Goal: Task Accomplishment & Management: Manage account settings

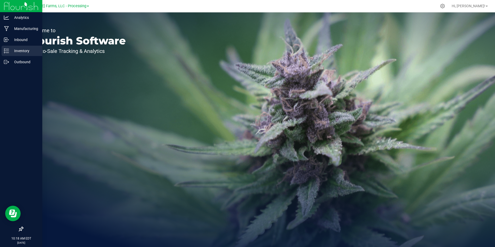
click at [30, 50] on p "Inventory" at bounding box center [24, 51] width 31 height 6
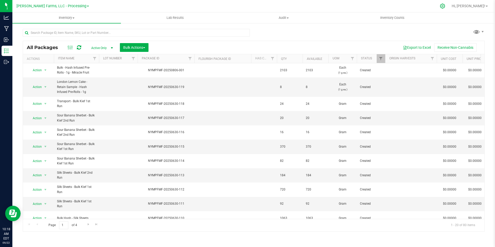
click at [445, 8] on icon at bounding box center [442, 6] width 5 height 5
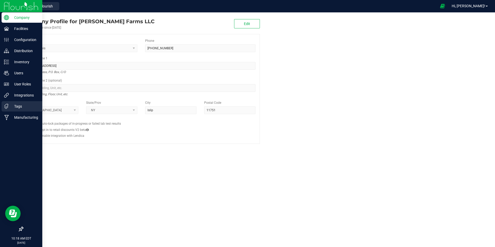
click at [22, 108] on p "Tags" at bounding box center [24, 106] width 31 height 6
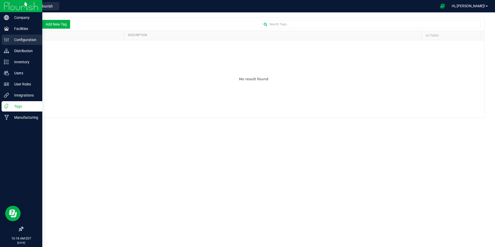
click at [19, 38] on p "Configuration" at bounding box center [24, 40] width 31 height 6
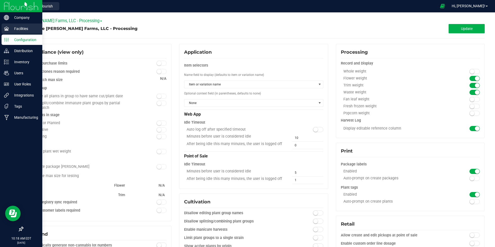
click at [9, 31] on div "Facilities" at bounding box center [22, 28] width 41 height 10
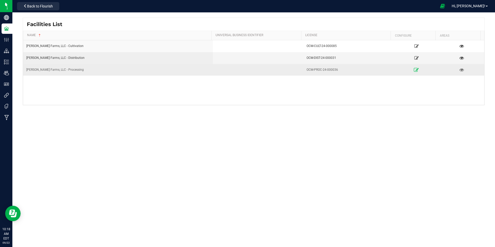
click at [414, 71] on icon at bounding box center [416, 70] width 5 height 4
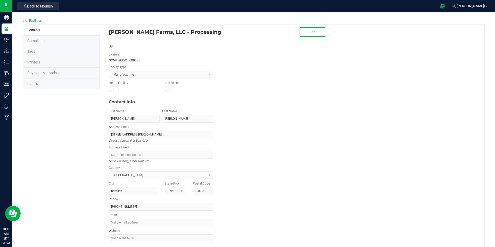
click at [43, 61] on li "Printers" at bounding box center [61, 62] width 77 height 11
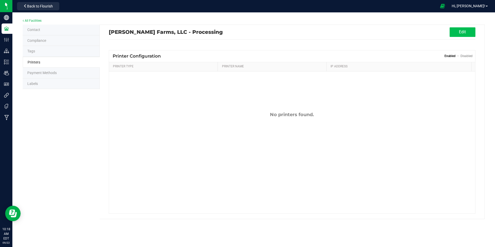
click at [465, 35] on button "Edit" at bounding box center [463, 32] width 26 height 10
click at [188, 58] on button "Add Printer" at bounding box center [181, 55] width 31 height 8
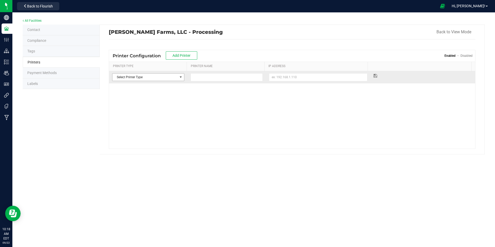
click at [176, 77] on span "Select Printer Type" at bounding box center [144, 76] width 65 height 7
click at [147, 94] on li "Label" at bounding box center [147, 94] width 71 height 8
click at [240, 76] on input at bounding box center [227, 77] width 72 height 8
type input "Zebra"
click at [312, 75] on input at bounding box center [318, 77] width 98 height 8
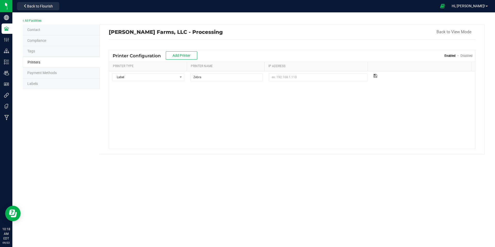
click at [215, 119] on div "Label Select Printer Type Receipt Label Other [GEOGRAPHIC_DATA]" at bounding box center [292, 109] width 366 height 77
click at [187, 55] on span "Add Printer" at bounding box center [181, 55] width 18 height 4
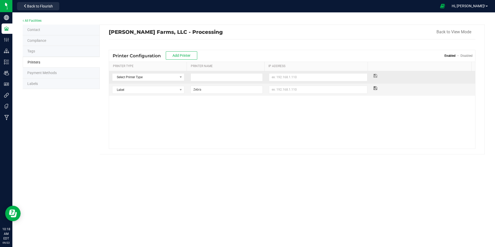
click at [385, 76] on td at bounding box center [422, 75] width 105 height 9
click at [464, 55] on link "Disabled" at bounding box center [466, 56] width 12 height 4
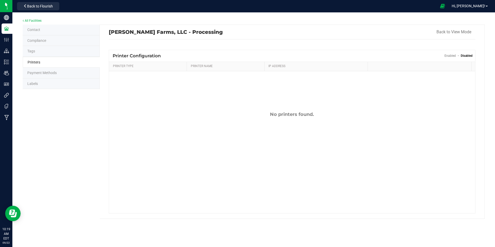
click at [449, 55] on link "Enabled" at bounding box center [449, 56] width 11 height 4
click at [180, 58] on button "Add Printer" at bounding box center [181, 55] width 31 height 8
click at [441, 30] on button "Back to View Mode" at bounding box center [453, 31] width 35 height 9
click at [483, 5] on span "Hi, [PERSON_NAME]!" at bounding box center [469, 6] width 34 height 4
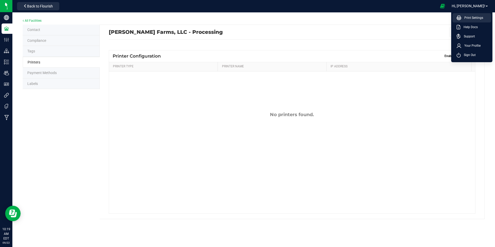
click at [477, 15] on span "Print Settings" at bounding box center [472, 17] width 22 height 5
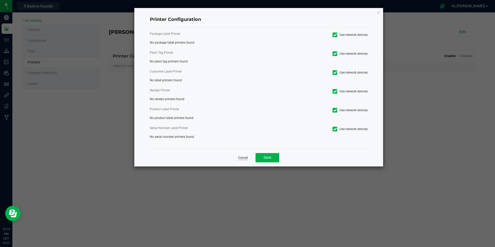
click at [245, 157] on link "Cancel" at bounding box center [243, 157] width 10 height 4
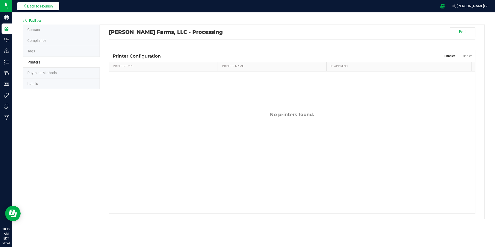
click at [43, 3] on button "Back to Flourish" at bounding box center [38, 6] width 42 height 8
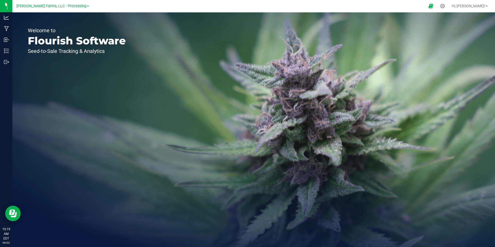
click at [83, 4] on link "[PERSON_NAME] Farms, LLC - Processing" at bounding box center [52, 5] width 72 height 5
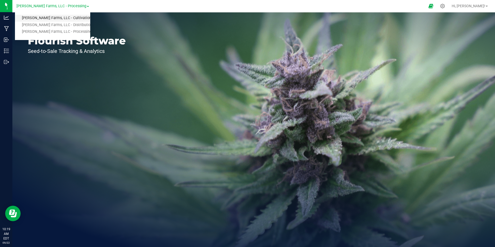
click at [71, 20] on link "[PERSON_NAME] Farms, LLC - Cultivation" at bounding box center [52, 18] width 75 height 7
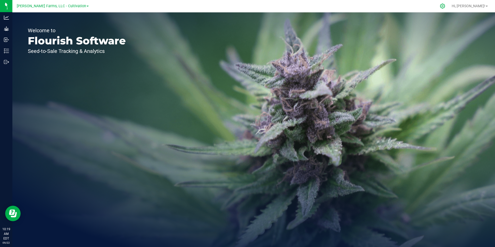
click at [445, 5] on icon at bounding box center [442, 5] width 5 height 5
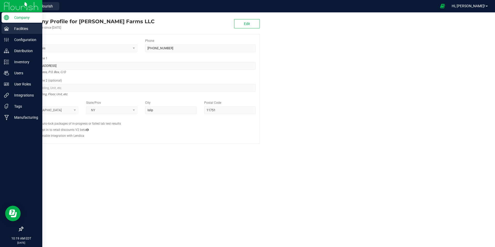
click at [29, 29] on p "Facilities" at bounding box center [24, 29] width 31 height 6
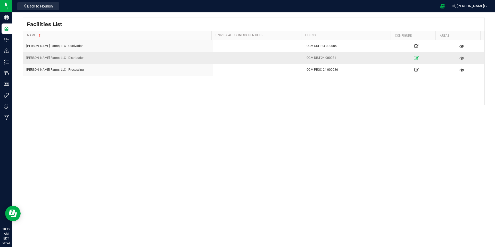
click at [414, 59] on icon at bounding box center [416, 58] width 5 height 4
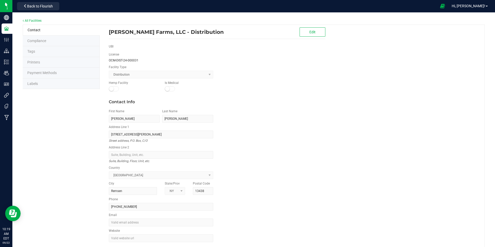
click at [32, 62] on span "Printers" at bounding box center [33, 62] width 13 height 4
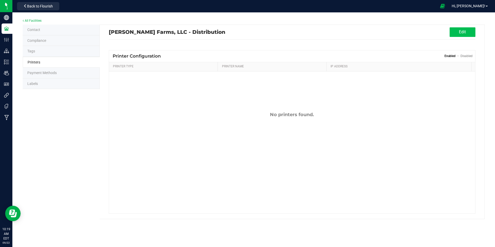
click at [468, 31] on button "Edit" at bounding box center [463, 32] width 26 height 10
click at [187, 53] on span "Add Printer" at bounding box center [181, 55] width 18 height 4
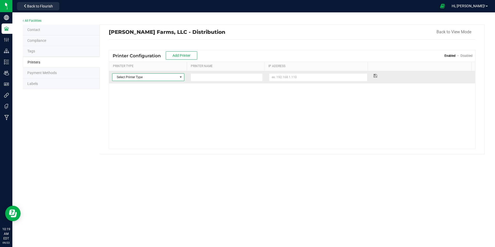
click at [164, 78] on span "Select Printer Type" at bounding box center [144, 76] width 65 height 7
click at [137, 93] on li "Label" at bounding box center [147, 94] width 71 height 8
click at [234, 78] on input at bounding box center [227, 77] width 72 height 8
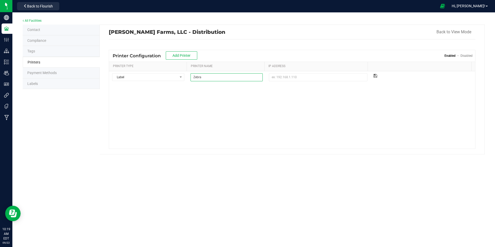
type input "Zebra"
